Goal: Navigation & Orientation: Find specific page/section

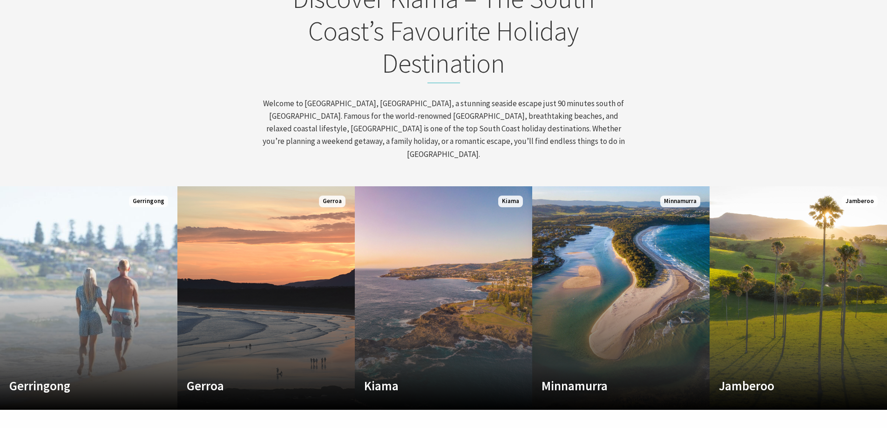
scroll to position [419, 0]
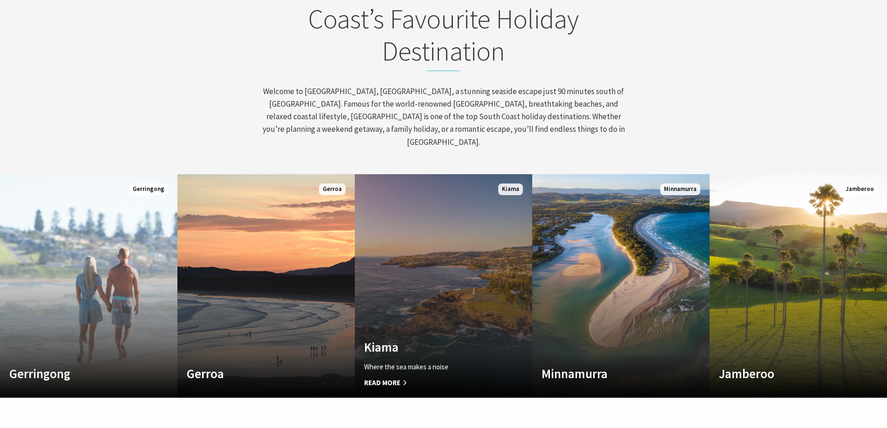
click at [389, 174] on link "Custom Image Used [GEOGRAPHIC_DATA] Where the sea makes a noise Read More [GEOG…" at bounding box center [443, 286] width 177 height 224
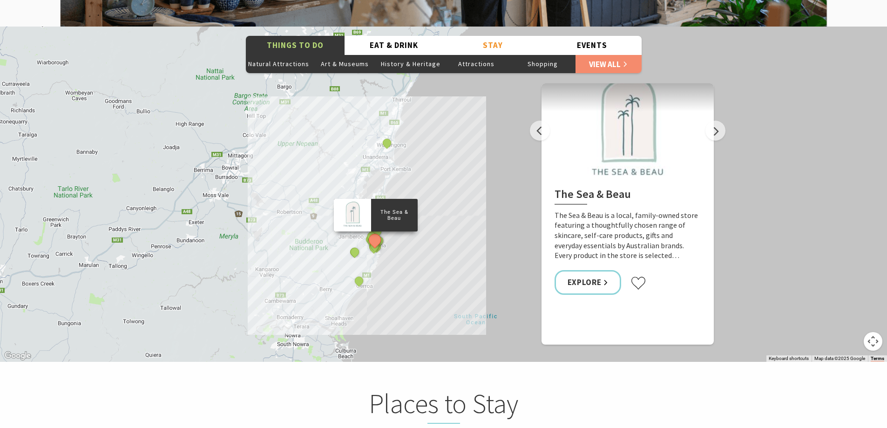
scroll to position [1677, 0]
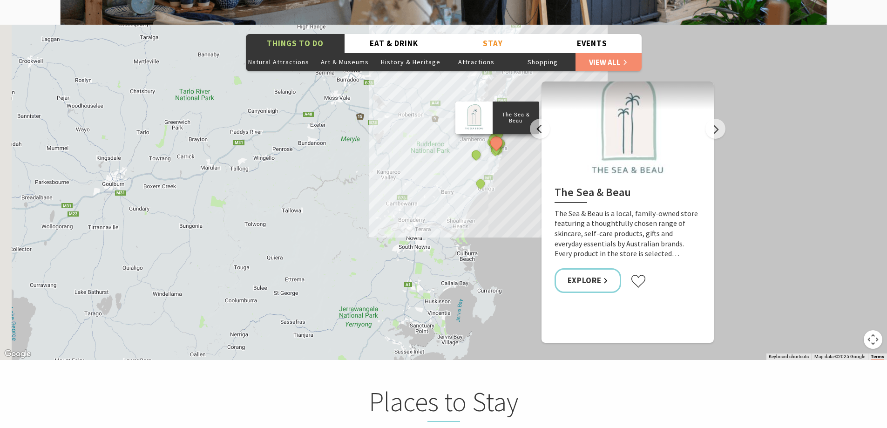
drag, startPoint x: 382, startPoint y: 303, endPoint x: 504, endPoint y: 206, distance: 155.5
click at [504, 206] on div "The Sea & Beau Hoddles Track, Kiama Kiama Ceramic Art Studio - Teaching and Mak…" at bounding box center [443, 192] width 887 height 335
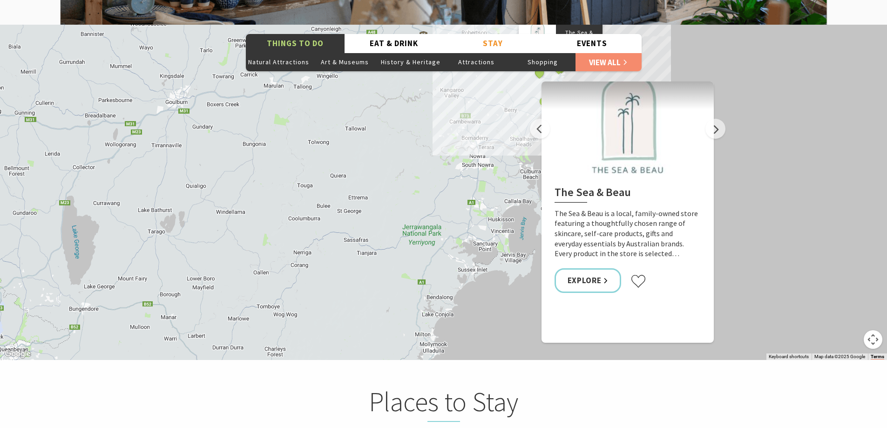
drag, startPoint x: 280, startPoint y: 254, endPoint x: 333, endPoint y: 174, distance: 96.1
click at [333, 174] on div "The Sea & Beau Hoddles Track, Kiama Kiama Ceramic Art Studio - Teaching and Mak…" at bounding box center [443, 192] width 887 height 335
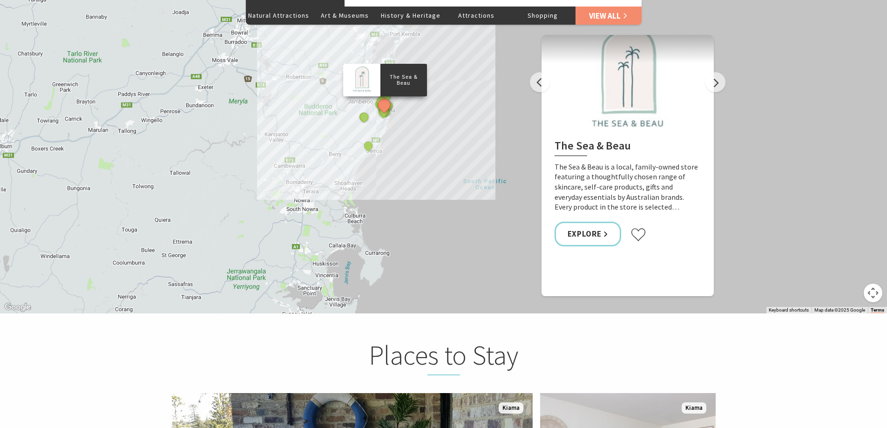
drag, startPoint x: 337, startPoint y: 127, endPoint x: 161, endPoint y: 217, distance: 197.7
click at [161, 217] on div "The Sea & Beau Hoddles Track, Kiama Kiama Ceramic Art Studio - Teaching and Mak…" at bounding box center [443, 145] width 887 height 335
